Goal: Find specific page/section: Find specific page/section

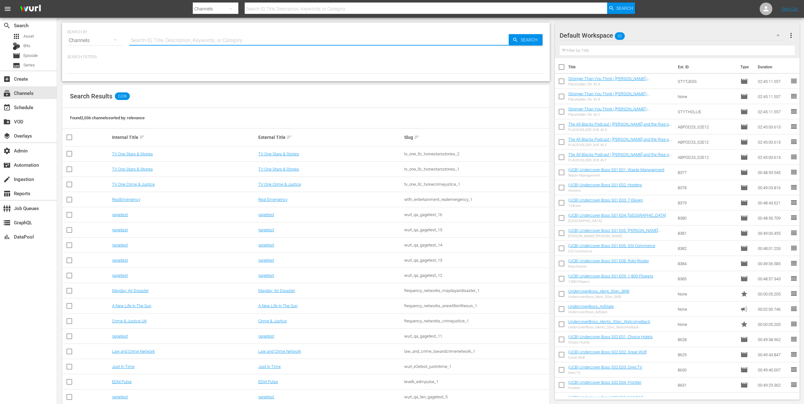
drag, startPoint x: 197, startPoint y: 36, endPoint x: 206, endPoint y: 28, distance: 12.1
click at [197, 35] on input "text" at bounding box center [319, 40] width 380 height 15
type input "ladbible"
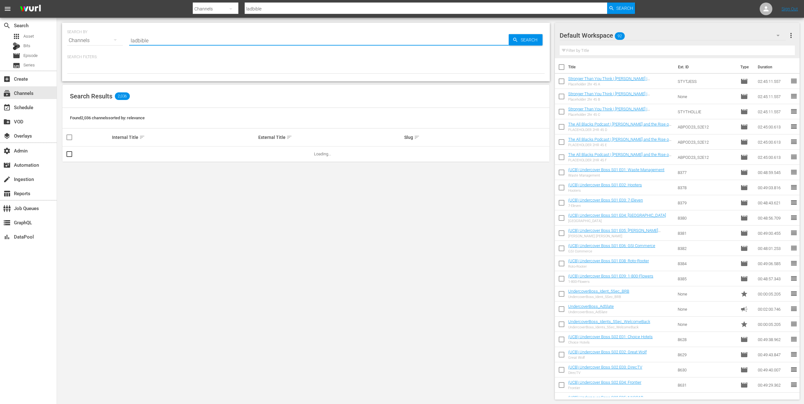
type input "ladbible"
click at [529, 36] on span "Search" at bounding box center [530, 39] width 24 height 11
click at [265, 154] on link "LADbible" at bounding box center [266, 154] width 16 height 5
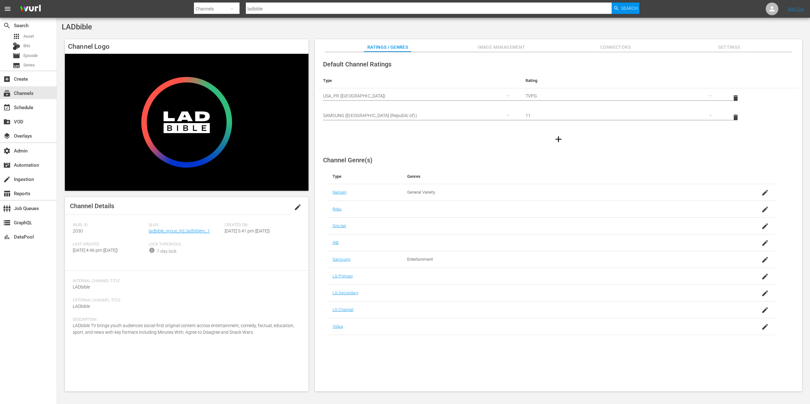
click at [181, 227] on span "Slug:" at bounding box center [185, 225] width 73 height 5
click at [182, 230] on link "ladbible_group_ltd_ladbibletv_1" at bounding box center [179, 231] width 61 height 5
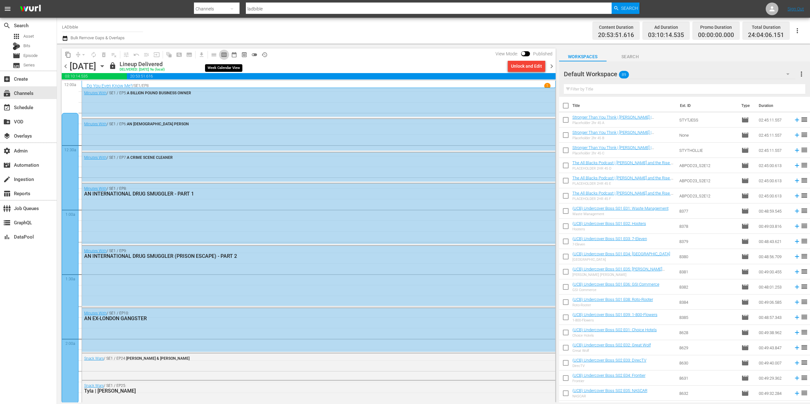
click at [225, 56] on span "calendar_view_week_outlined" at bounding box center [224, 55] width 6 height 6
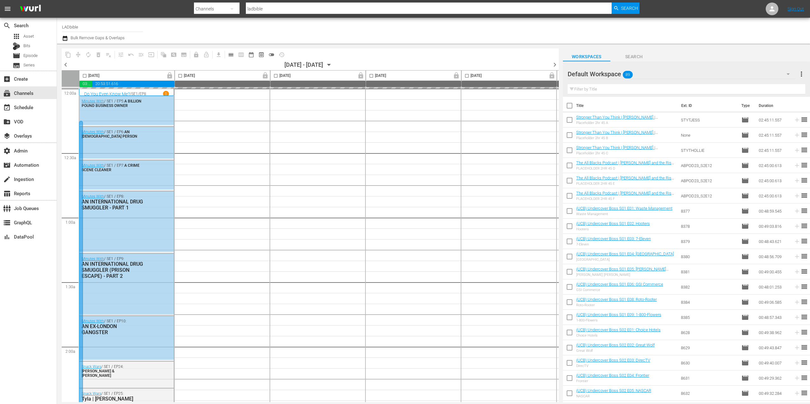
click at [556, 64] on span "chevron_right" at bounding box center [555, 65] width 8 height 8
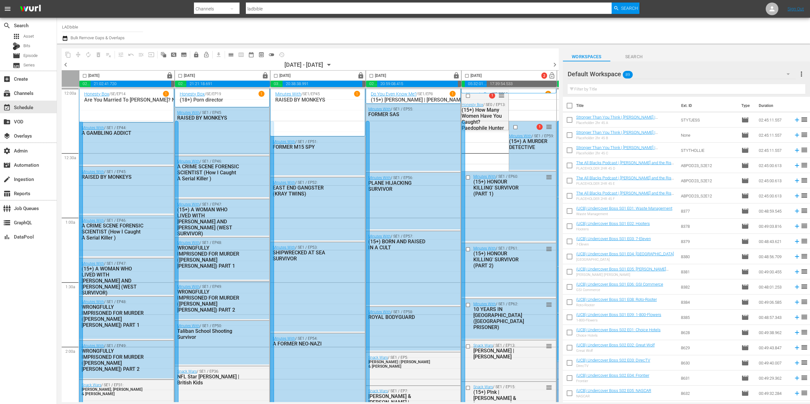
click at [556, 64] on span "chevron_right" at bounding box center [555, 65] width 8 height 8
